Goal: Task Accomplishment & Management: Manage account settings

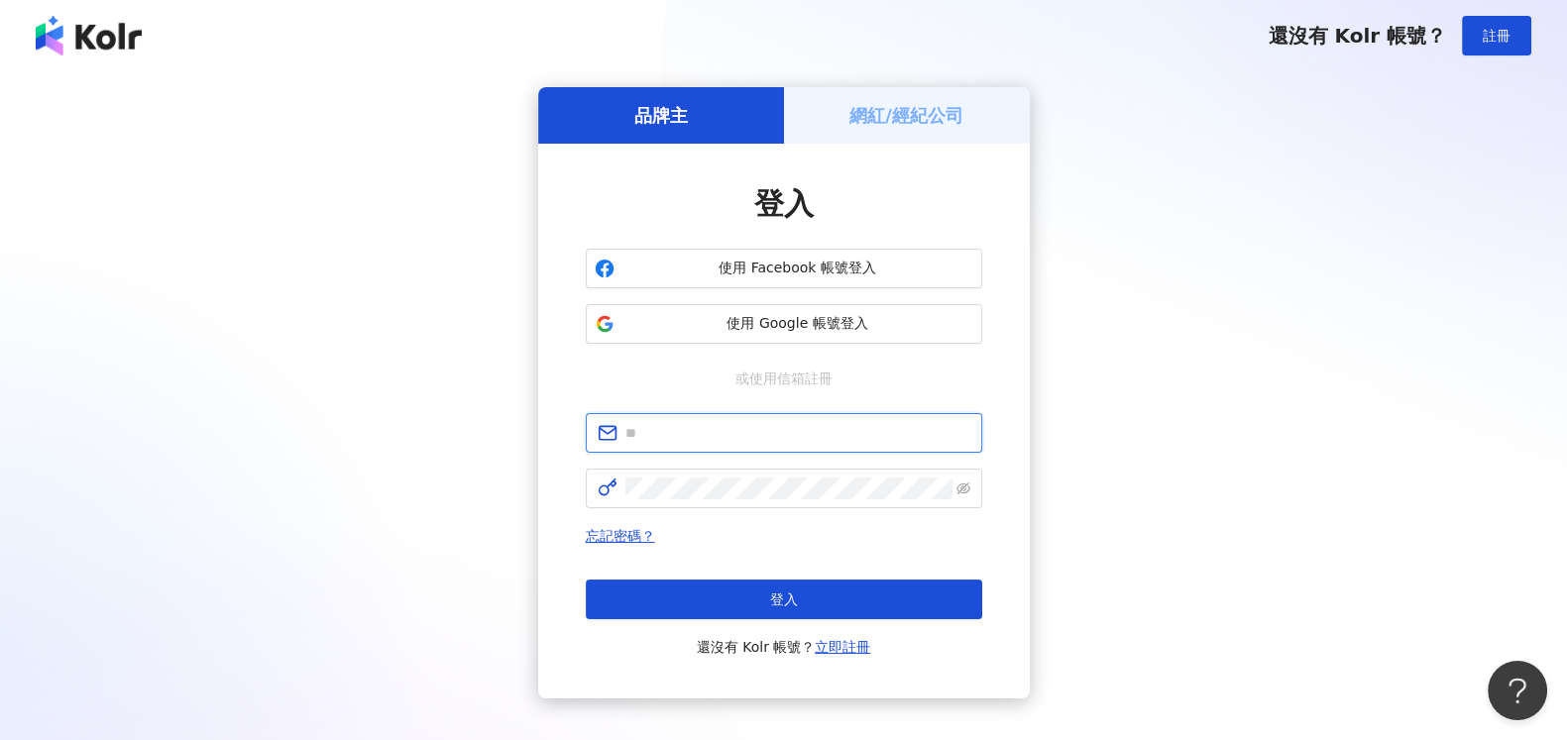
click at [839, 423] on input "text" at bounding box center [797, 433] width 345 height 22
type input "**********"
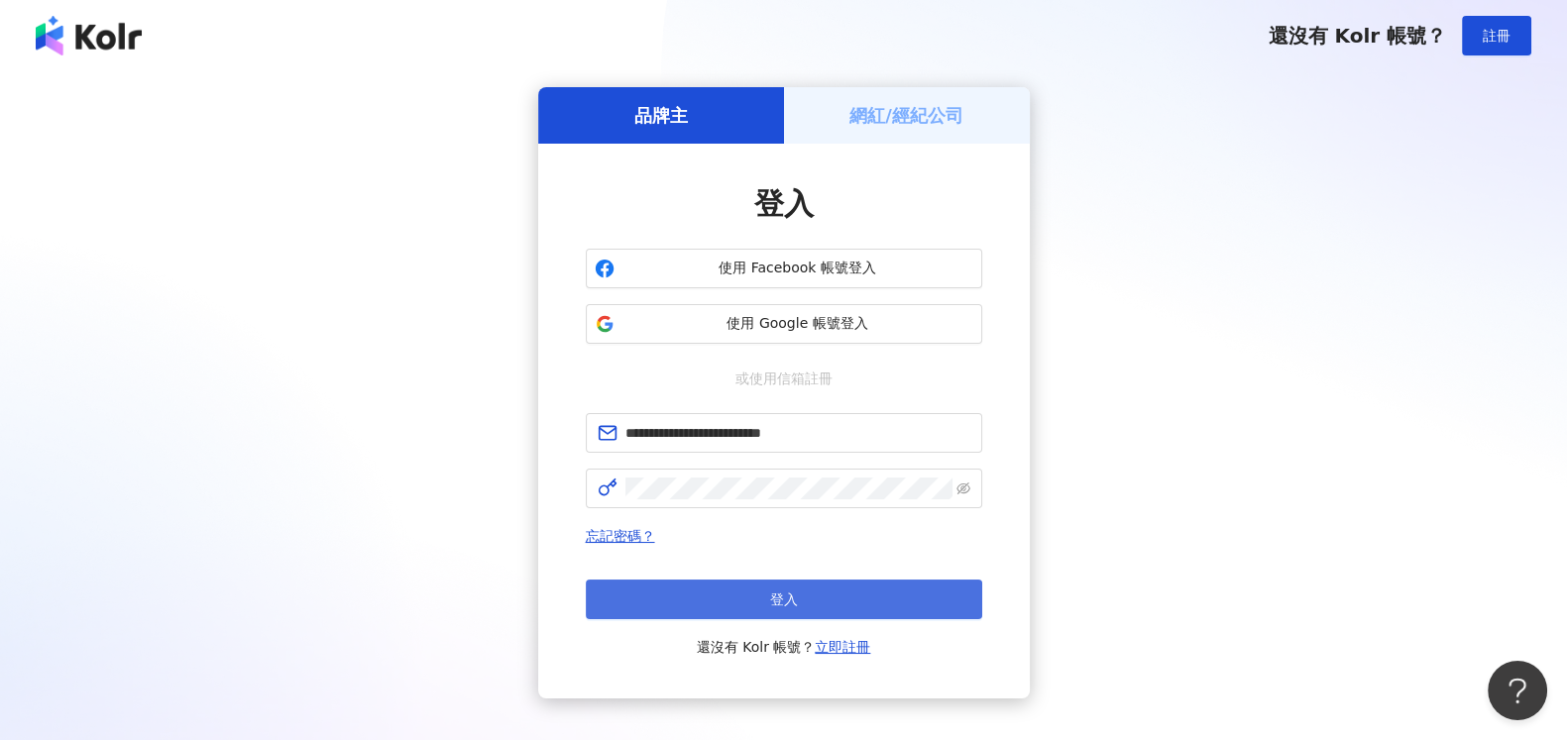
click at [731, 608] on button "登入" at bounding box center [784, 600] width 396 height 40
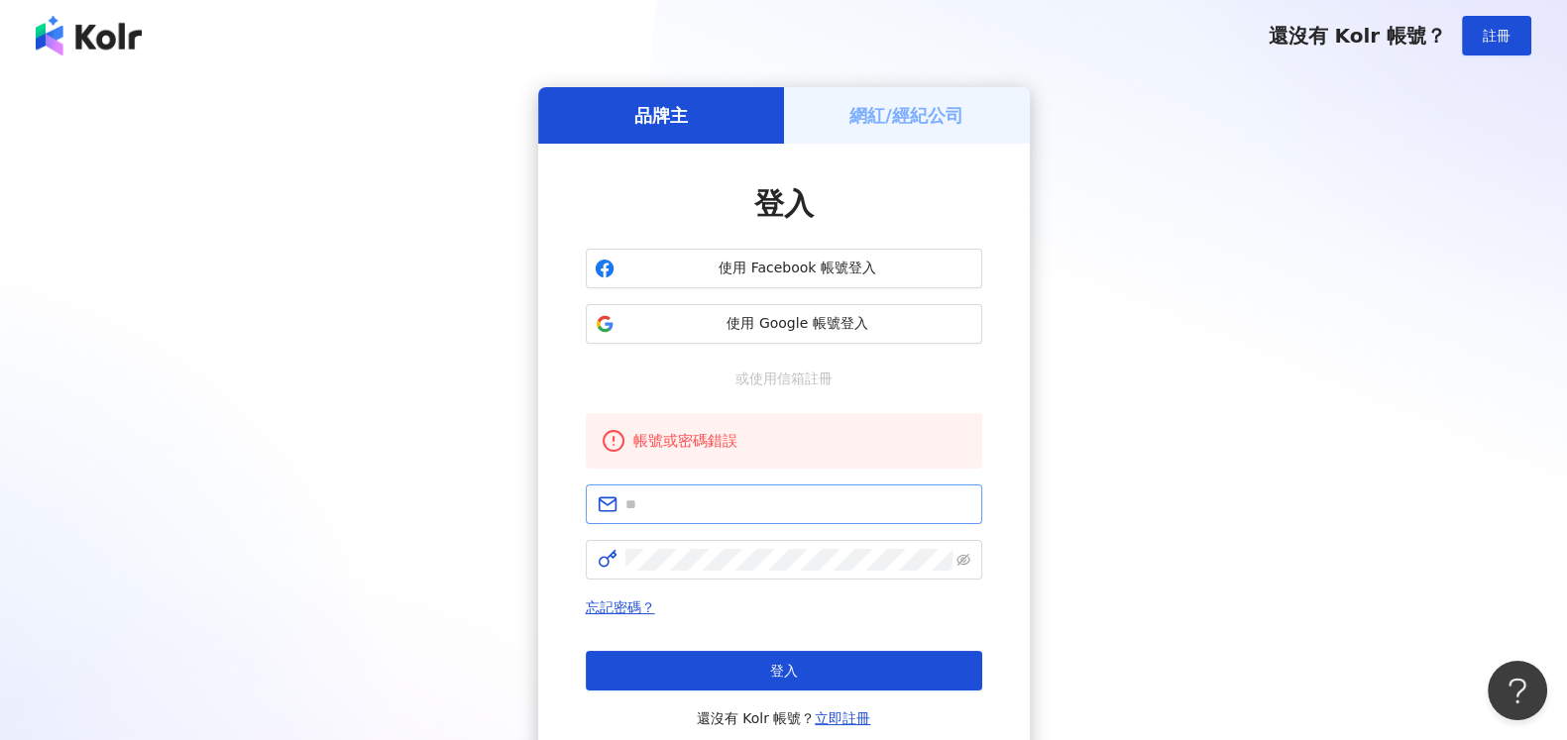
click at [723, 521] on span at bounding box center [784, 505] width 396 height 40
type input "*"
type input "**********"
click at [967, 557] on icon "eye-invisible" at bounding box center [963, 560] width 14 height 12
click at [614, 548] on span at bounding box center [784, 560] width 396 height 40
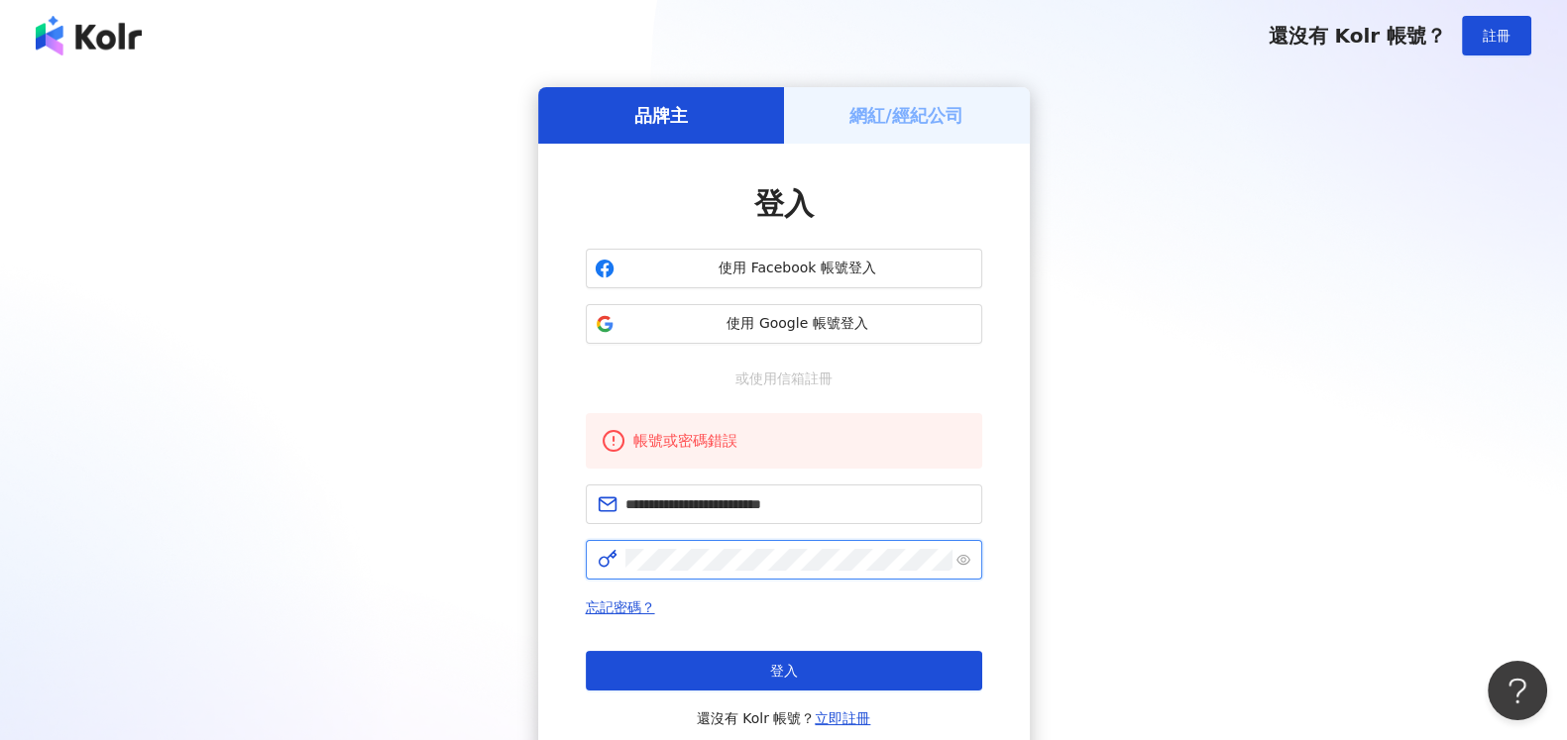
click button "登入" at bounding box center [784, 671] width 396 height 40
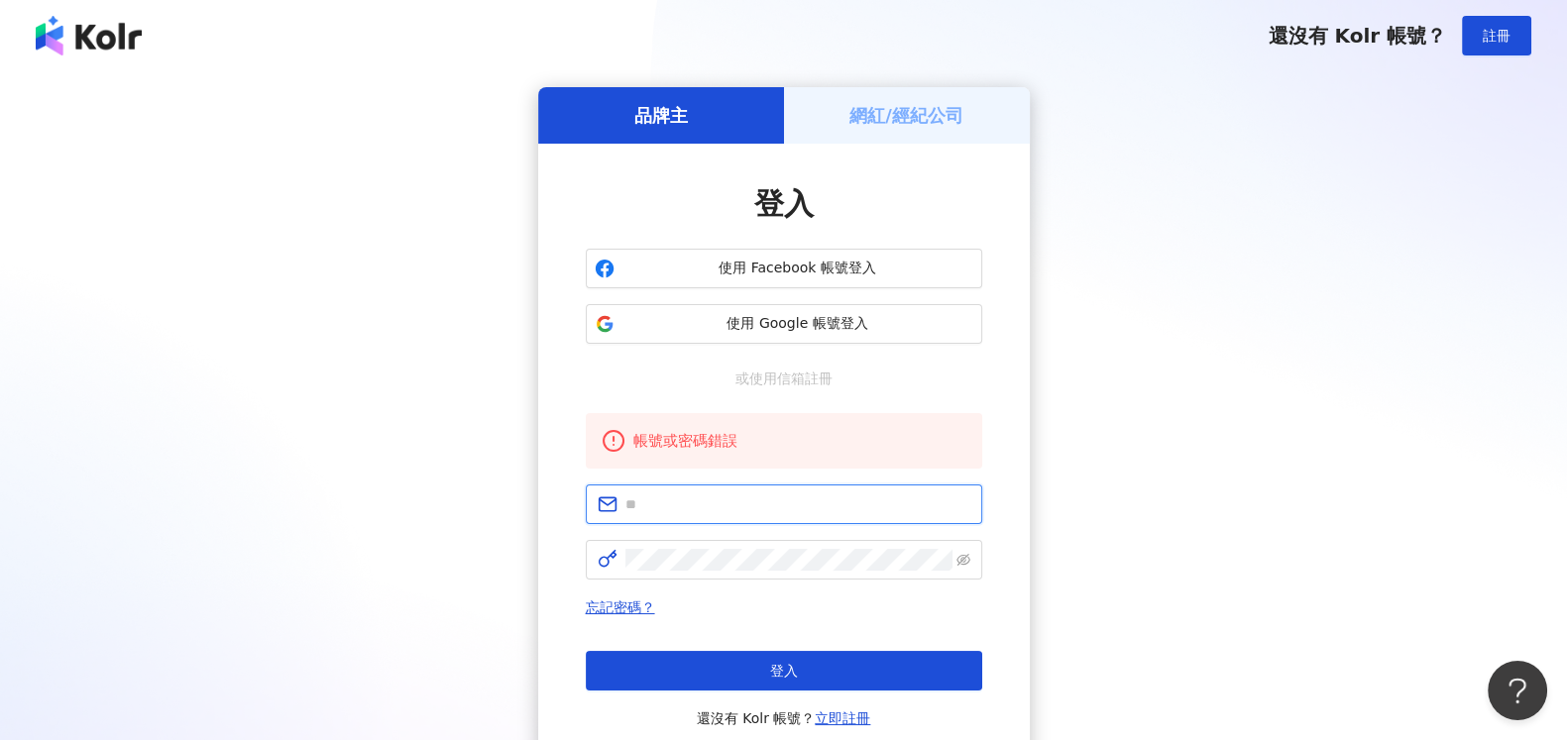
click at [709, 502] on input "text" at bounding box center [797, 504] width 345 height 22
click at [686, 257] on button "使用 Facebook 帳號登入" at bounding box center [784, 269] width 396 height 40
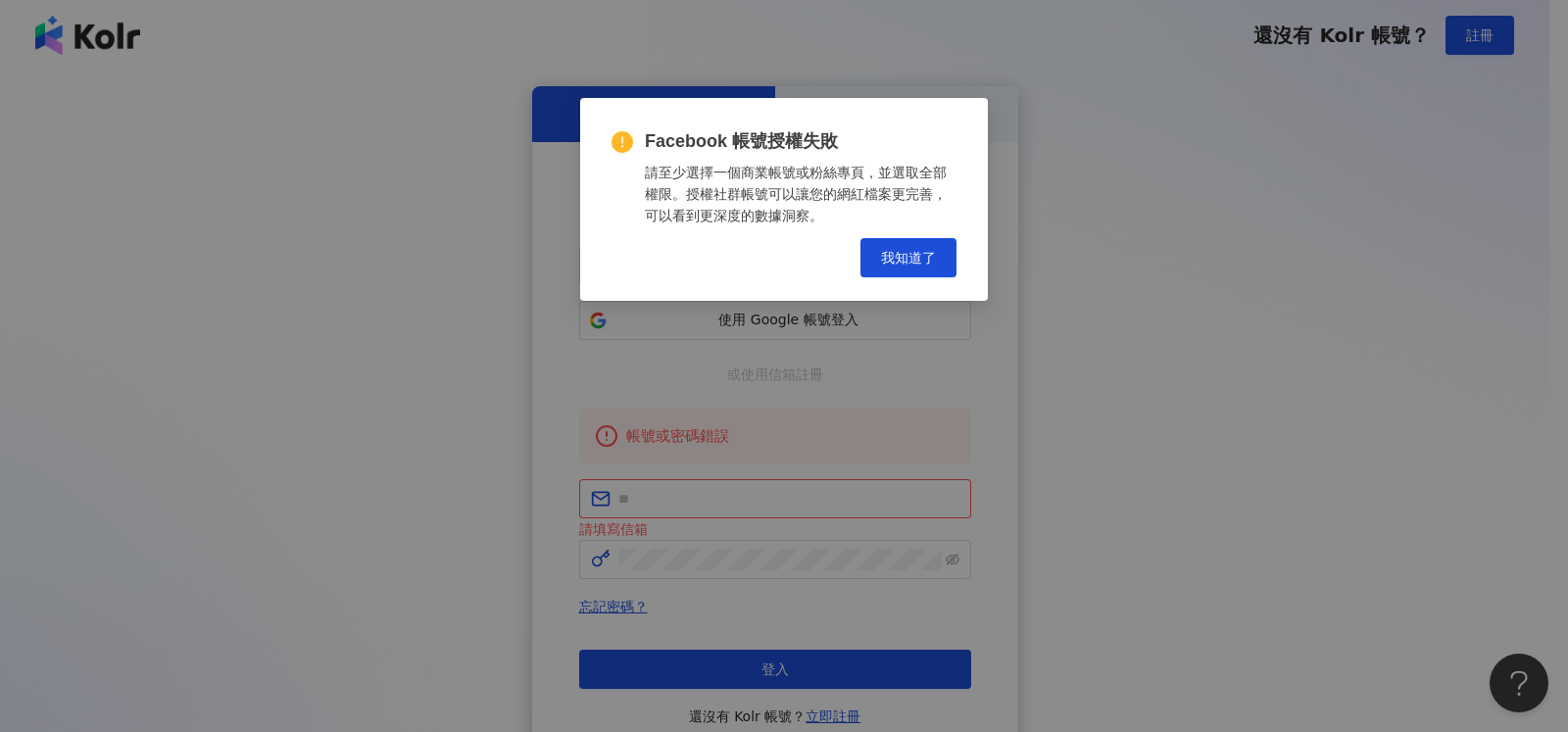
click at [927, 257] on span "我知道了" at bounding box center [908, 258] width 54 height 16
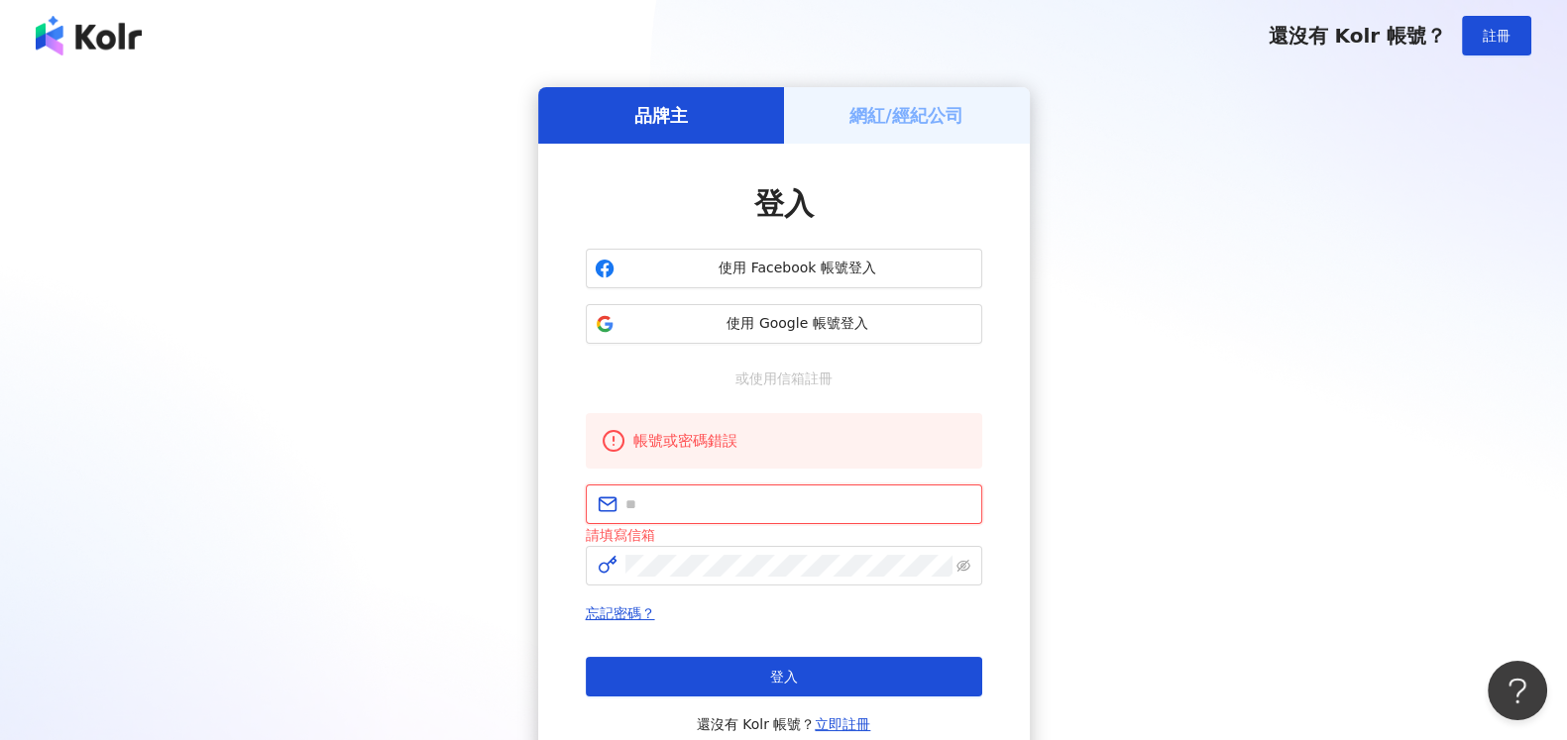
click at [689, 506] on input "text" at bounding box center [797, 504] width 345 height 22
type input "**********"
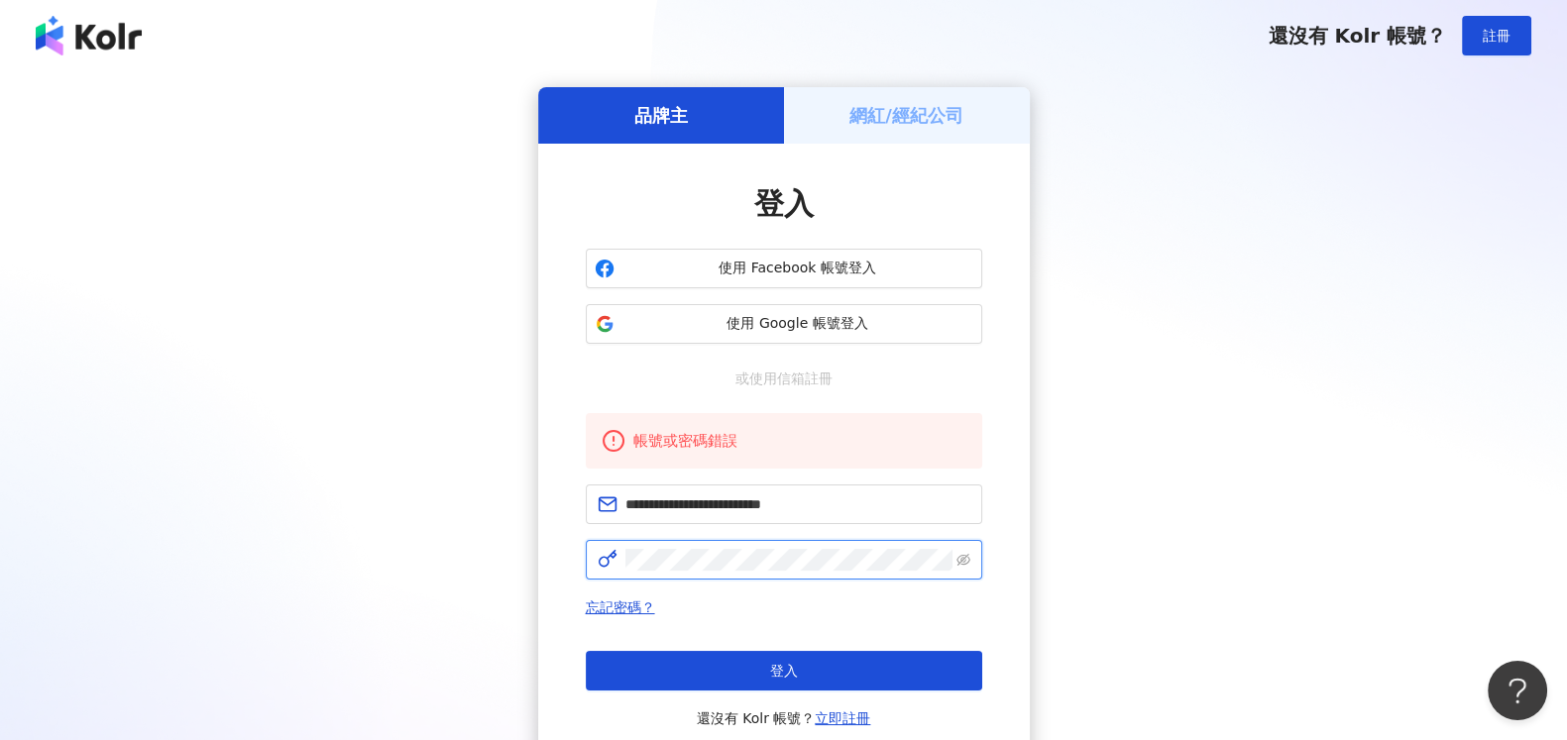
click button "登入" at bounding box center [784, 671] width 396 height 40
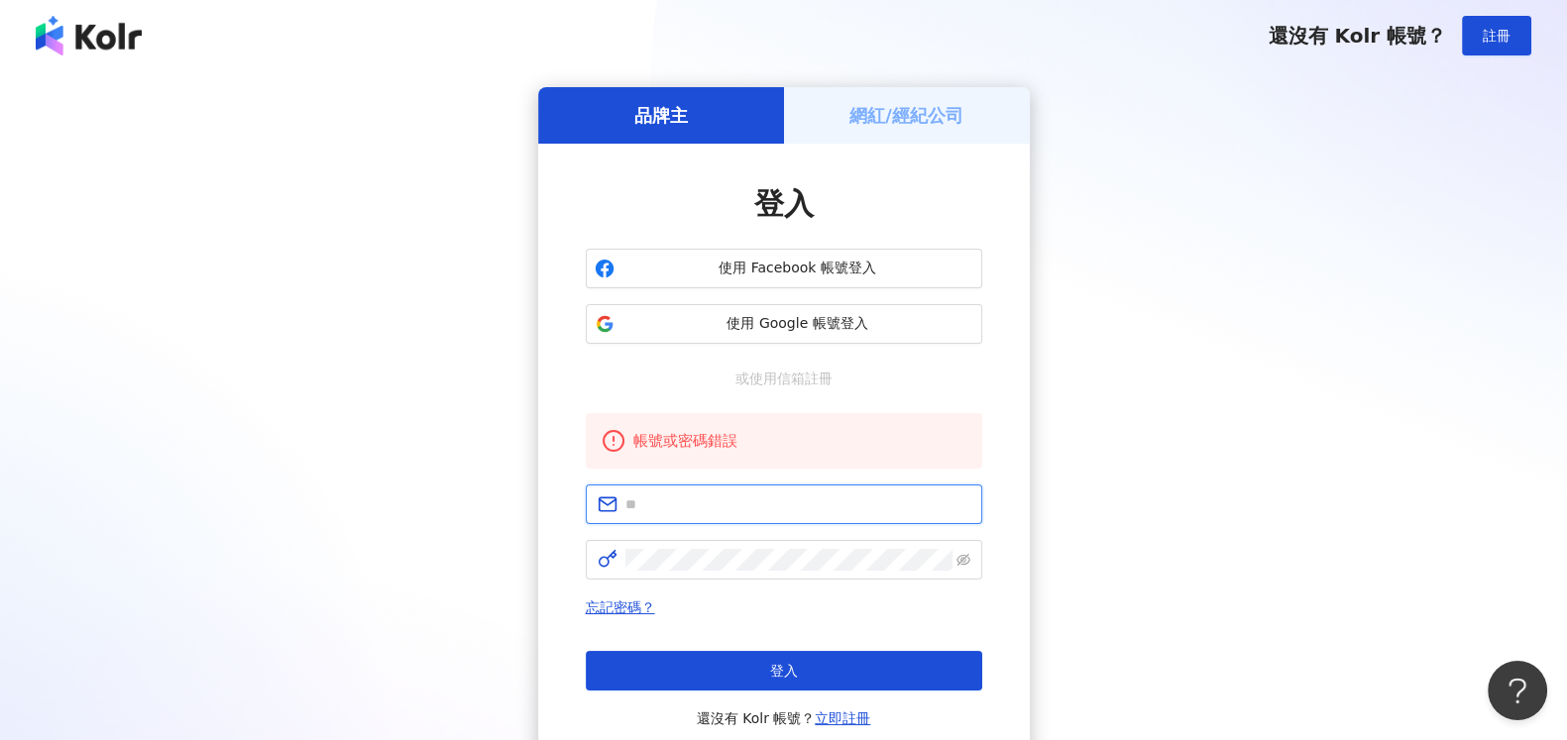
click at [708, 511] on input "text" at bounding box center [797, 504] width 345 height 22
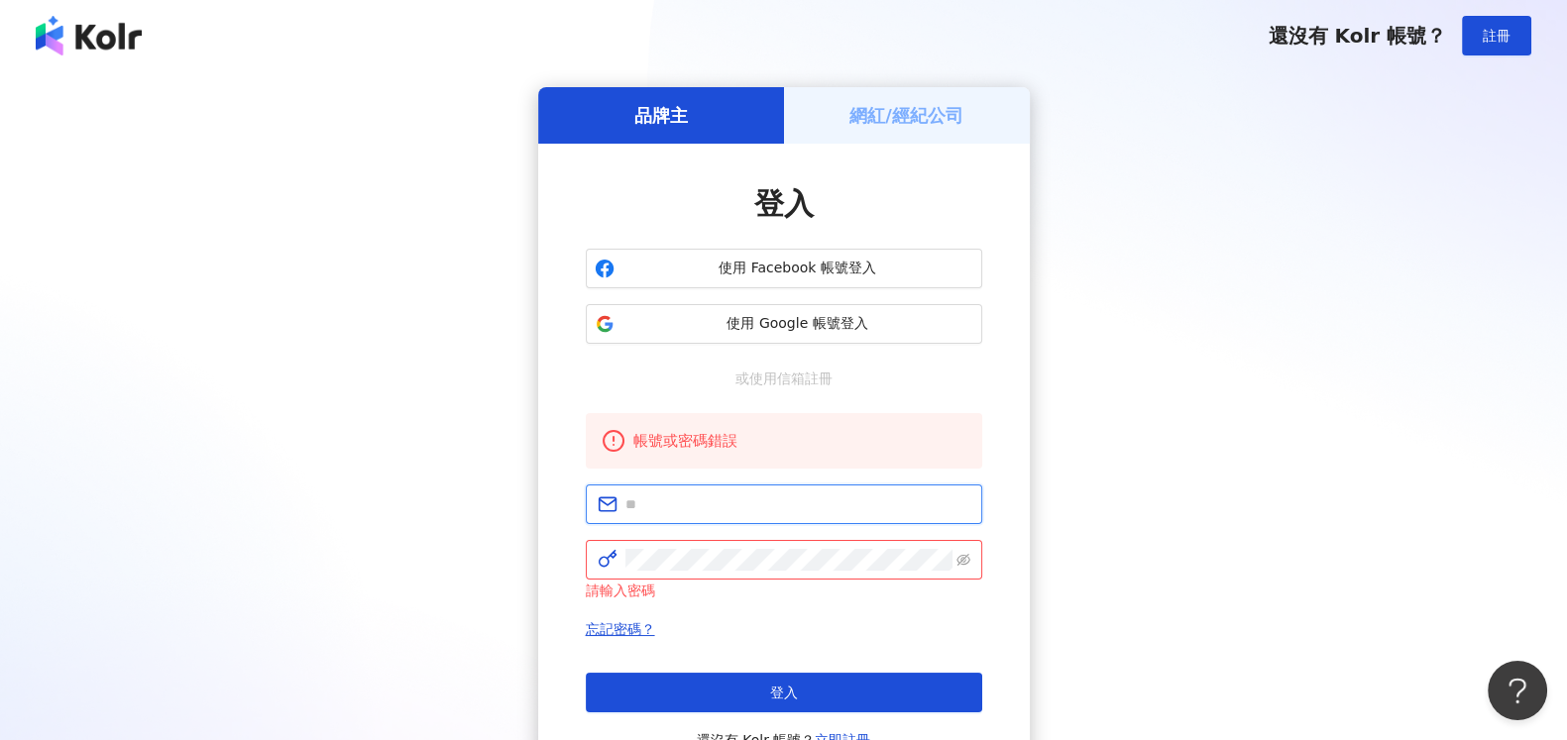
type input "**********"
click at [961, 558] on icon "eye-invisible" at bounding box center [963, 560] width 14 height 14
click button "登入" at bounding box center [784, 693] width 396 height 40
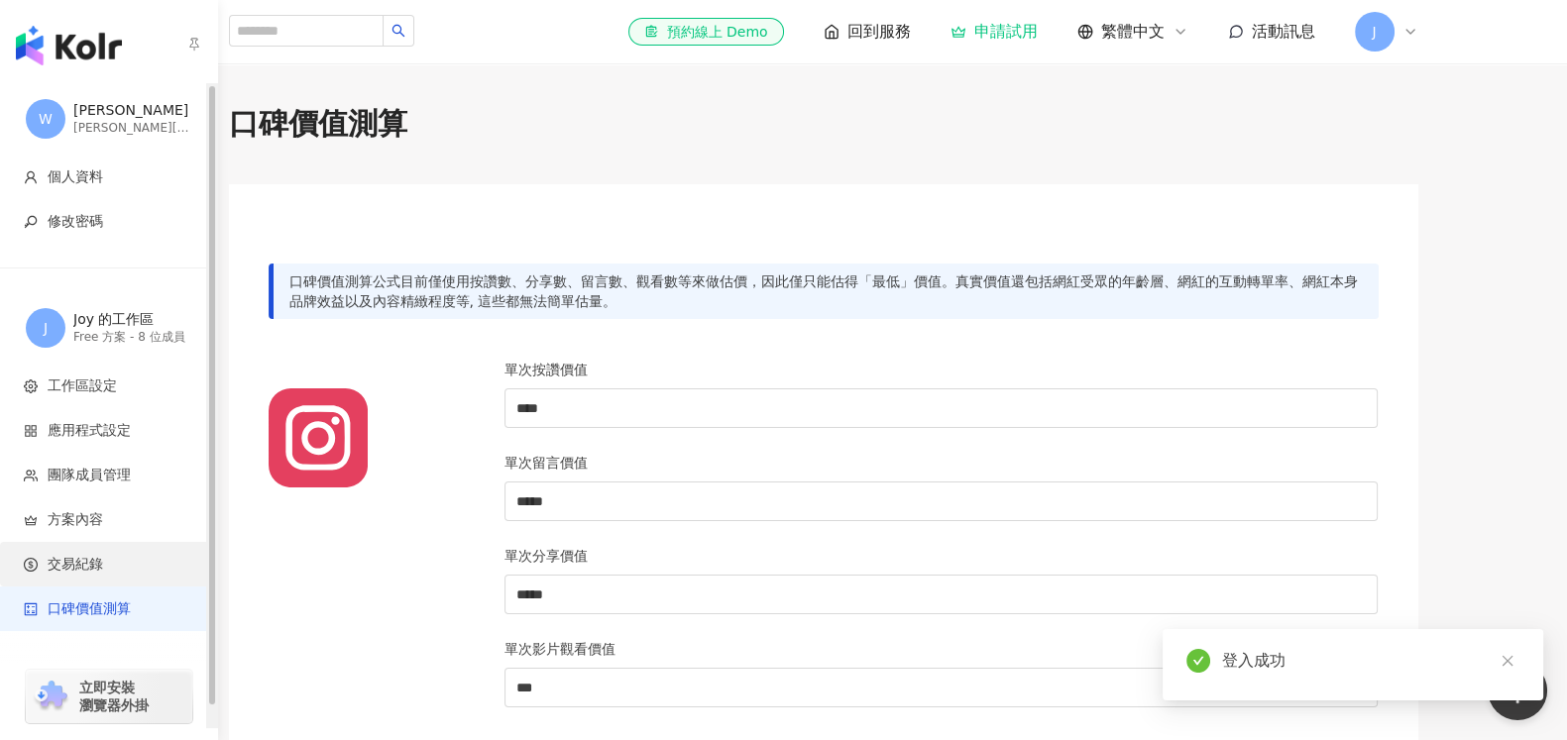
click at [65, 559] on span "交易紀錄" at bounding box center [75, 565] width 55 height 20
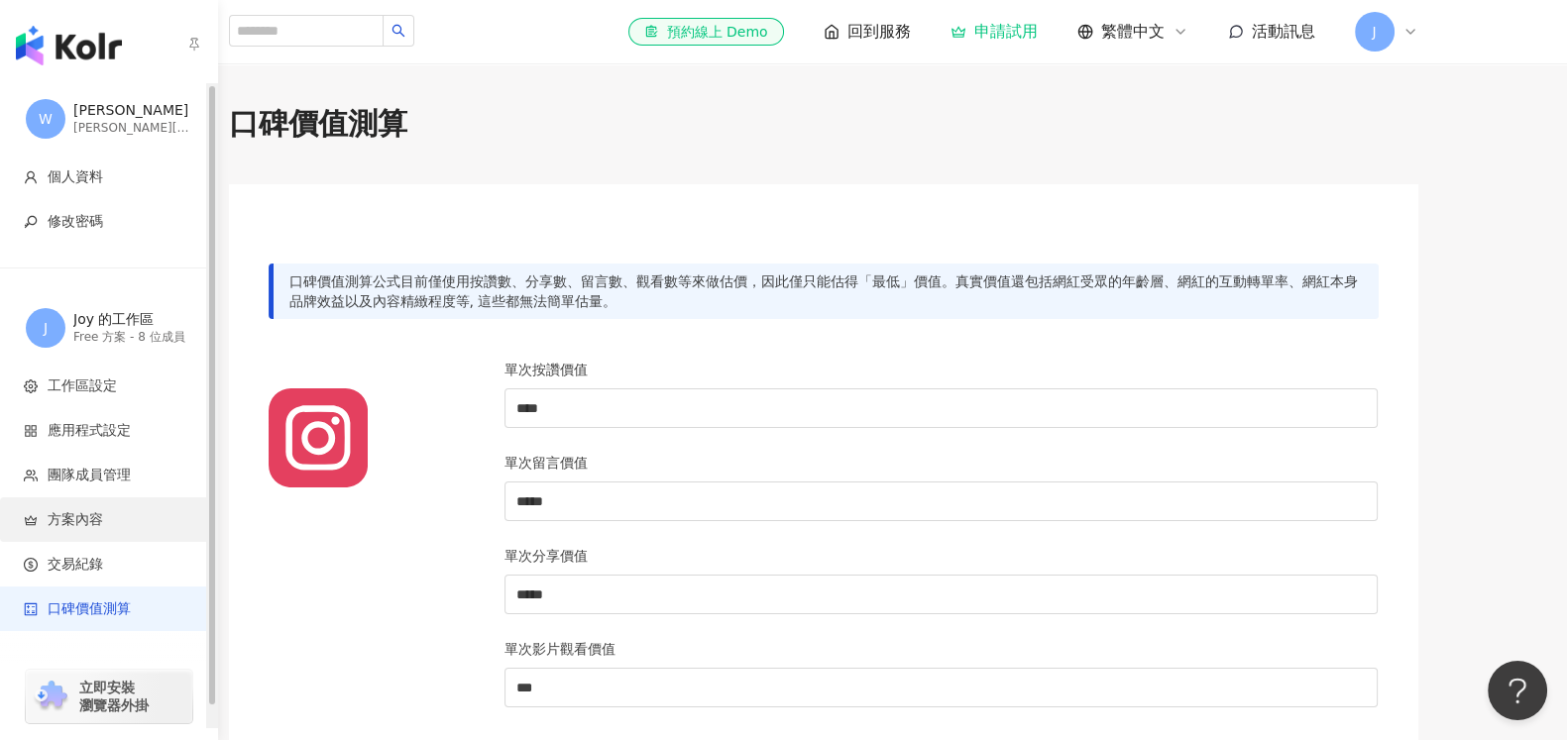
click at [72, 514] on span "方案內容" at bounding box center [75, 520] width 55 height 20
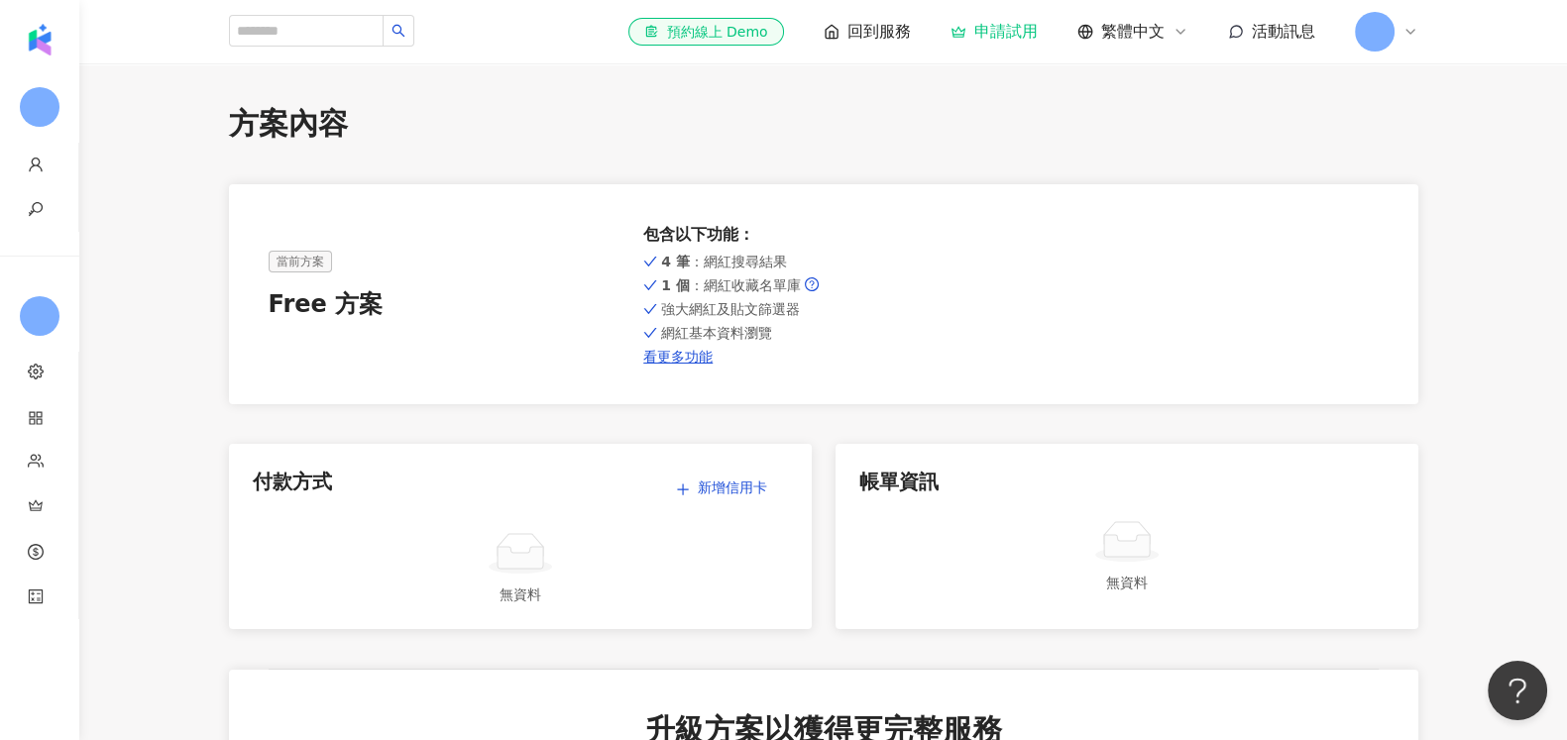
click at [72, 514] on li "方案內容" at bounding box center [39, 508] width 78 height 45
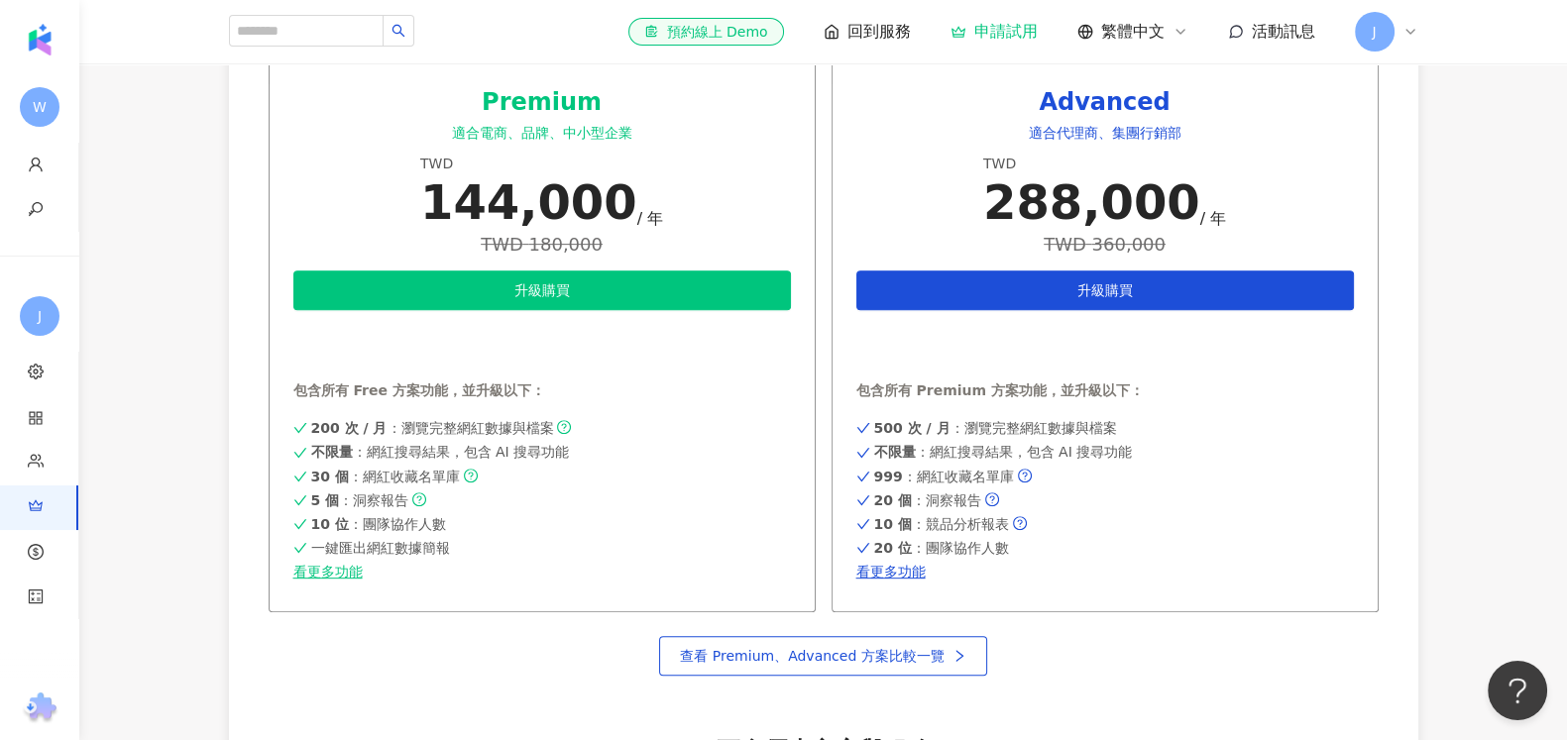
scroll to position [990, 0]
